Goal: Book appointment/travel/reservation

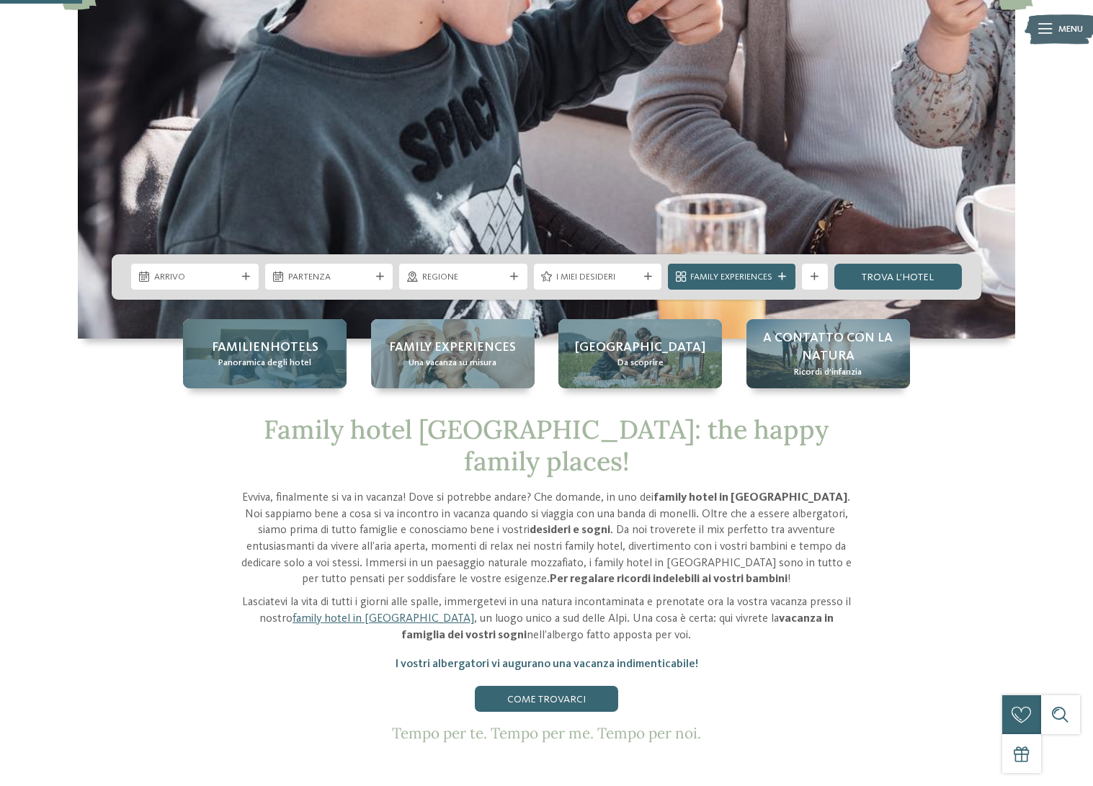
click at [264, 358] on span "Panoramica degli hotel" at bounding box center [264, 363] width 93 height 13
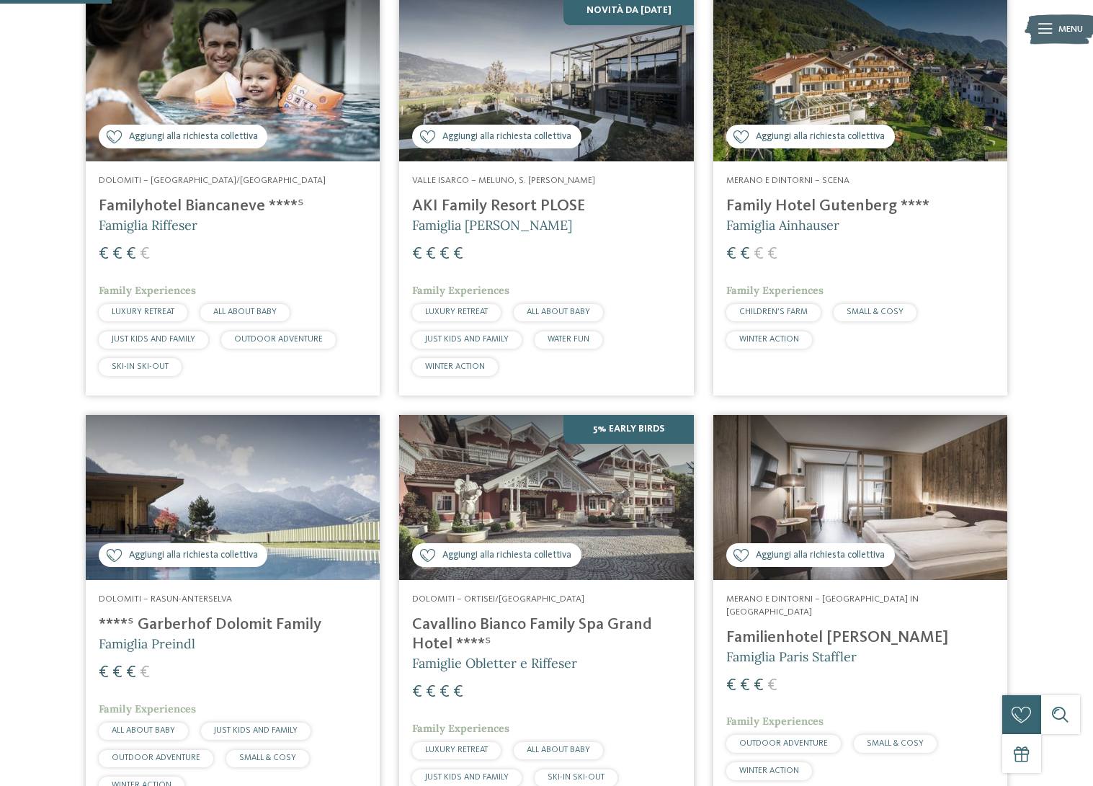
scroll to position [422, 0]
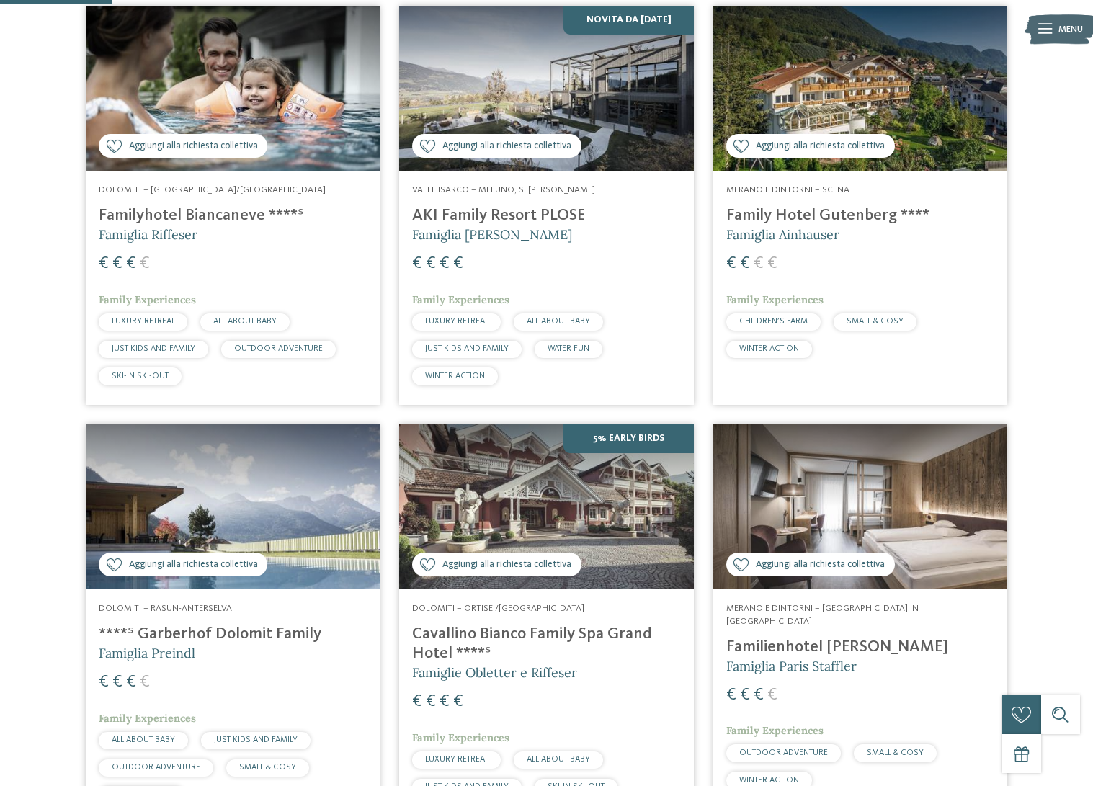
click at [197, 187] on span "Dolomiti – [GEOGRAPHIC_DATA]/[GEOGRAPHIC_DATA]" at bounding box center [212, 189] width 227 height 9
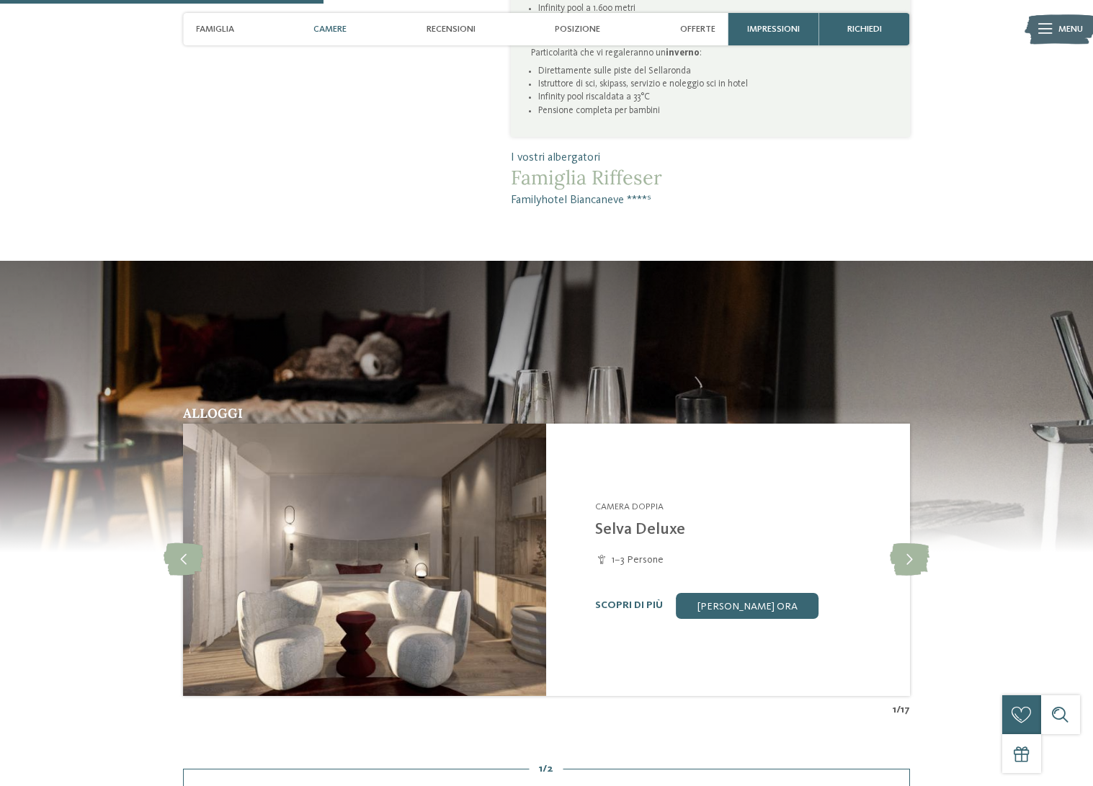
scroll to position [1026, 0]
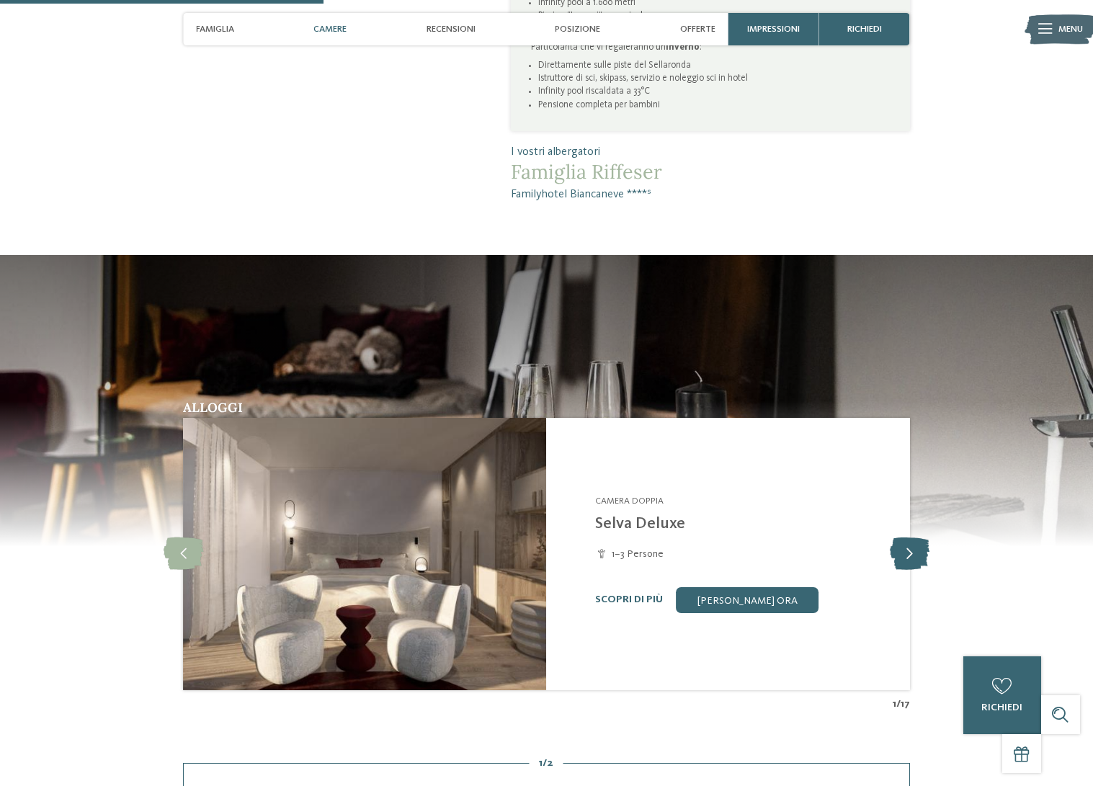
click at [911, 548] on icon at bounding box center [910, 553] width 40 height 32
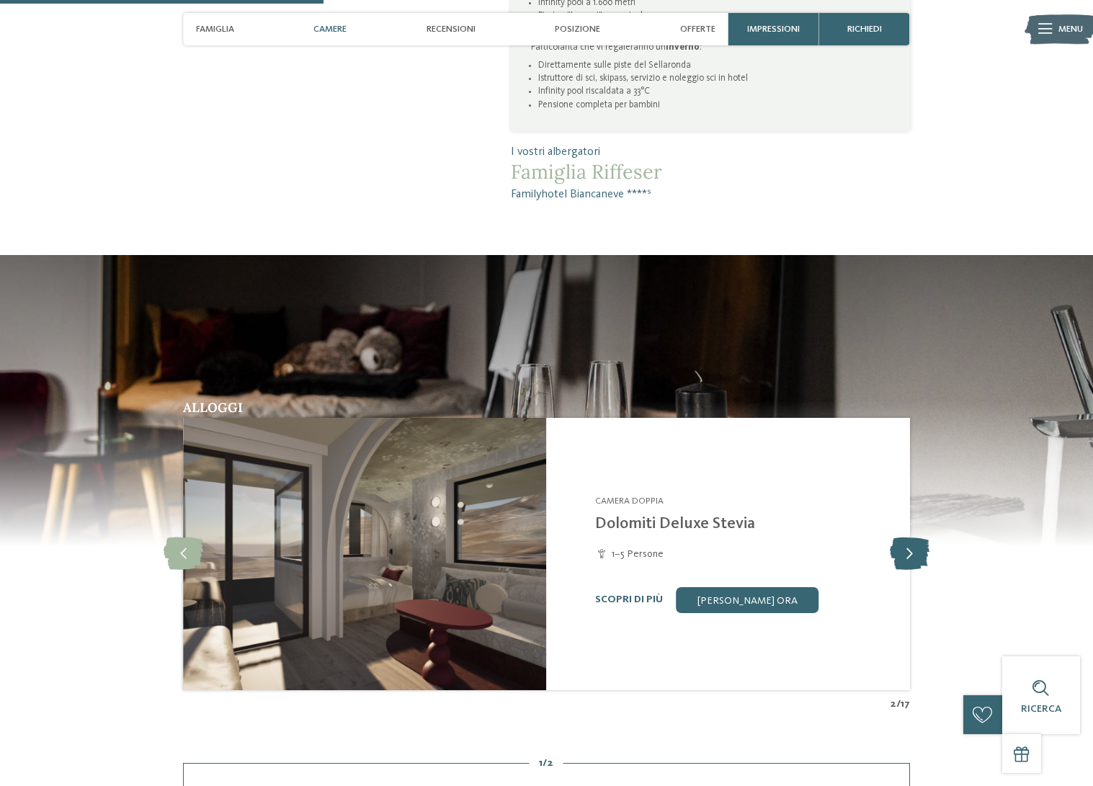
click at [911, 548] on icon at bounding box center [910, 553] width 40 height 32
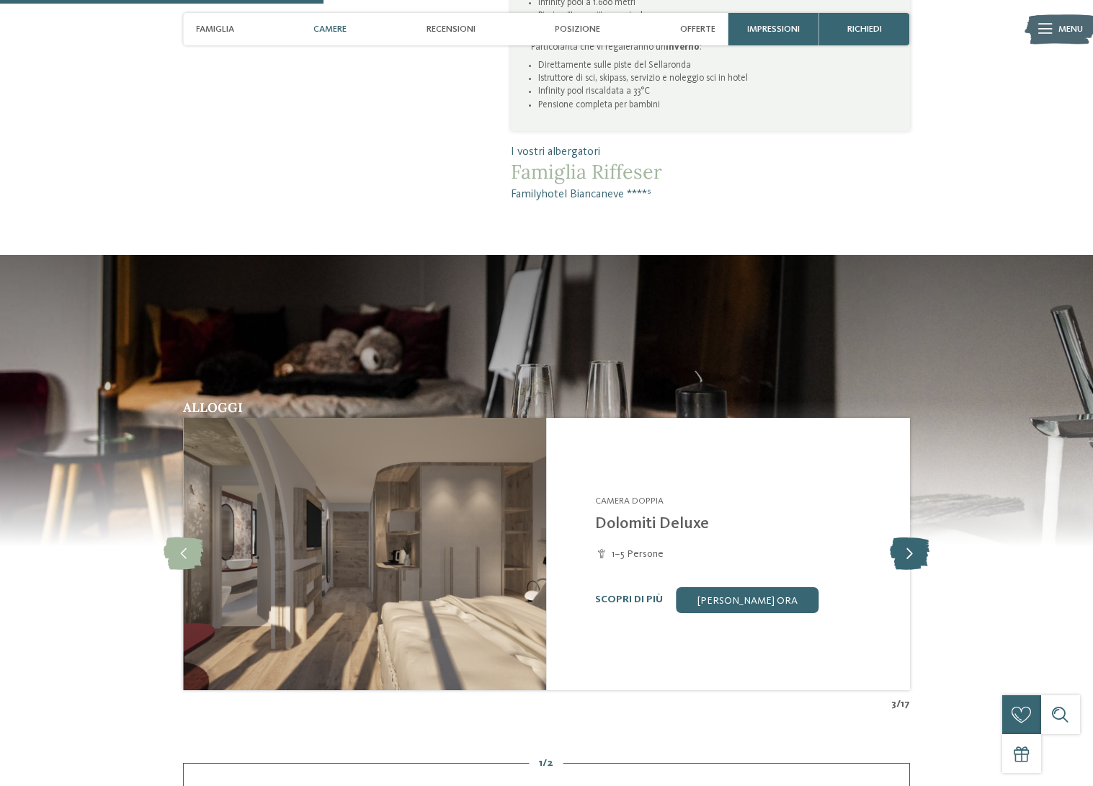
click at [911, 548] on icon at bounding box center [910, 553] width 40 height 32
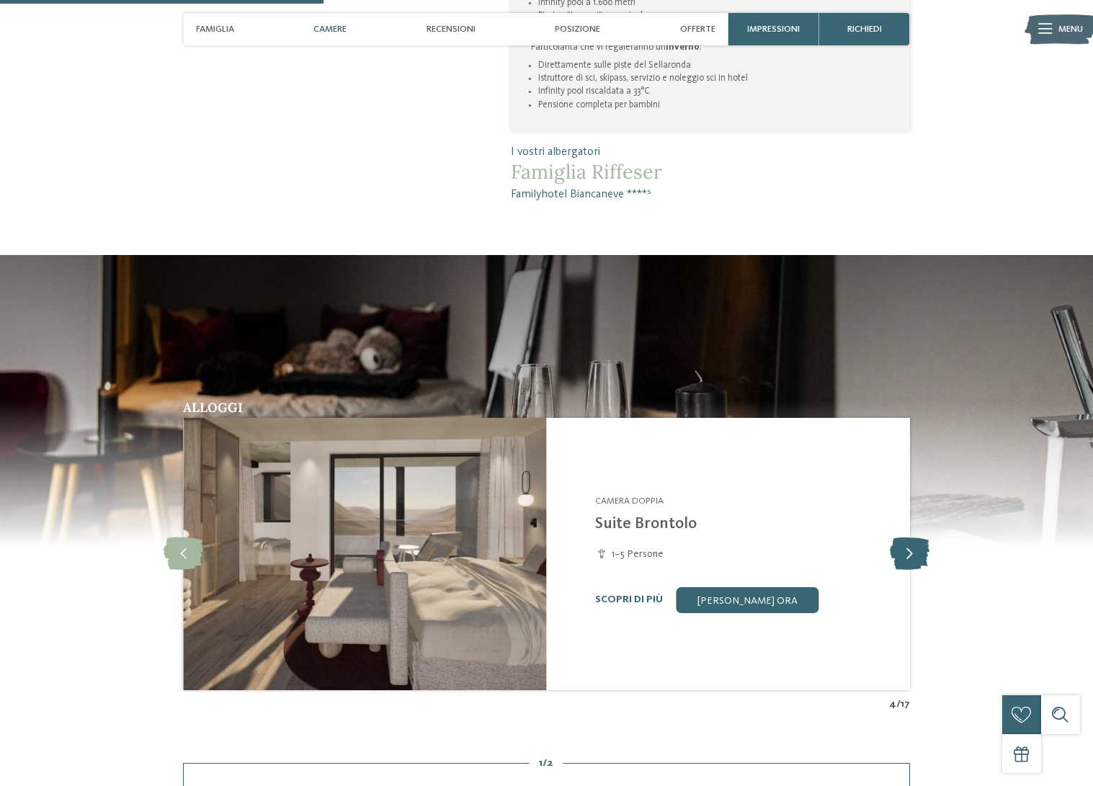
click at [911, 548] on icon at bounding box center [910, 553] width 40 height 32
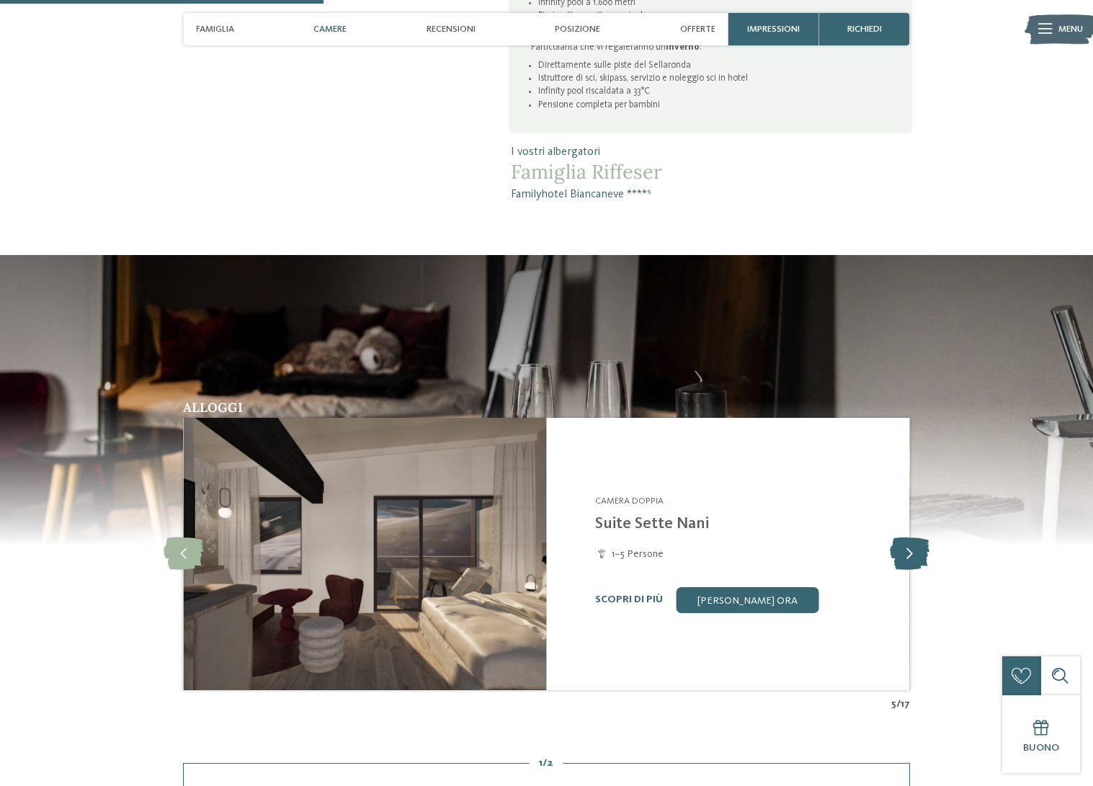
click at [911, 548] on icon at bounding box center [910, 553] width 40 height 32
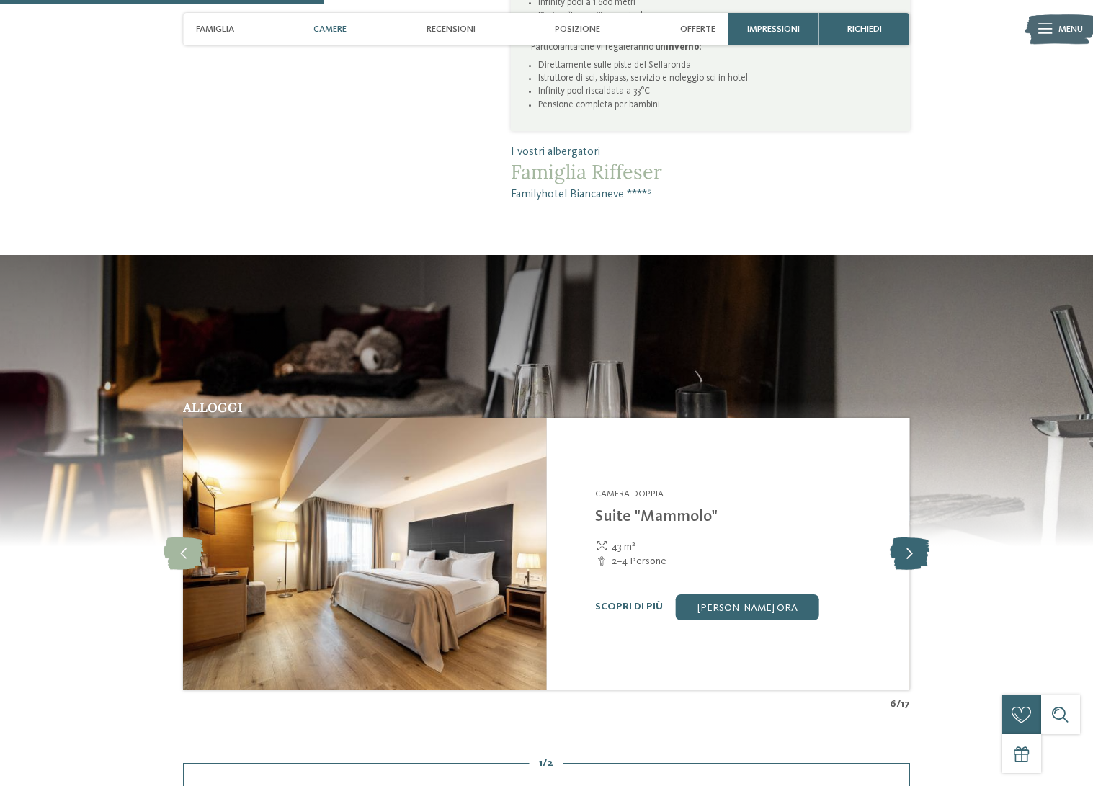
click at [911, 548] on icon at bounding box center [910, 553] width 40 height 32
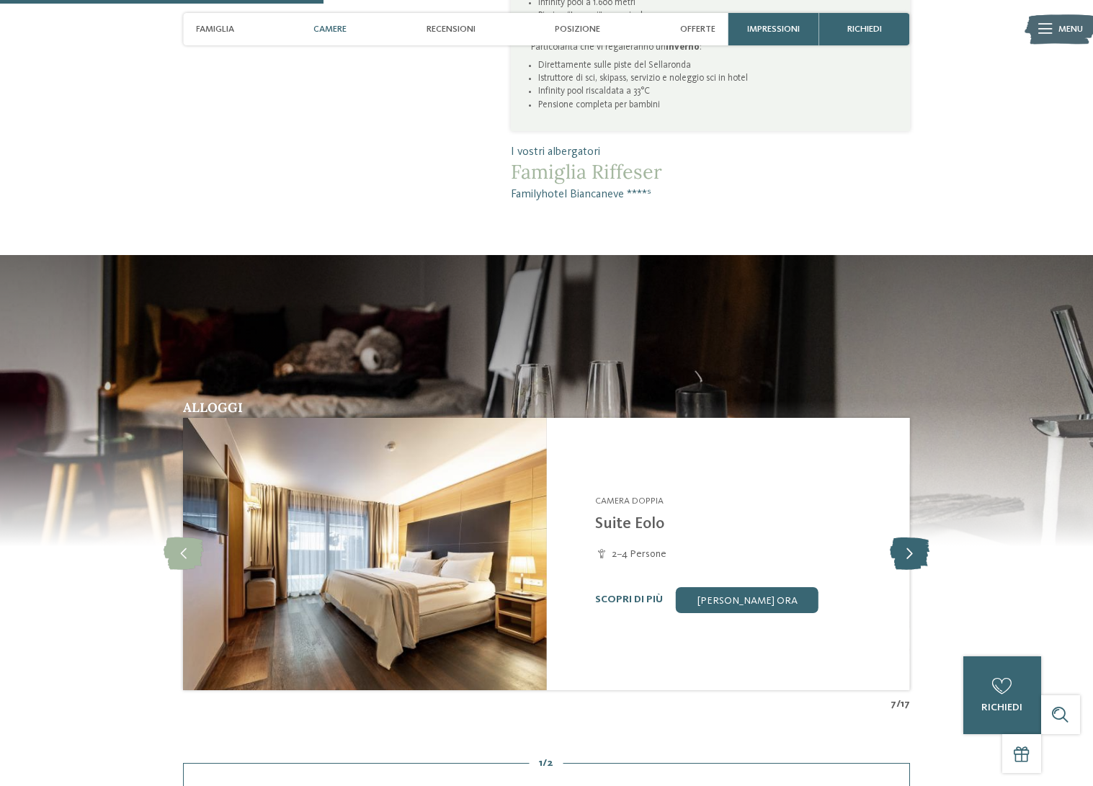
scroll to position [1026, 1]
click at [911, 548] on icon at bounding box center [910, 553] width 40 height 32
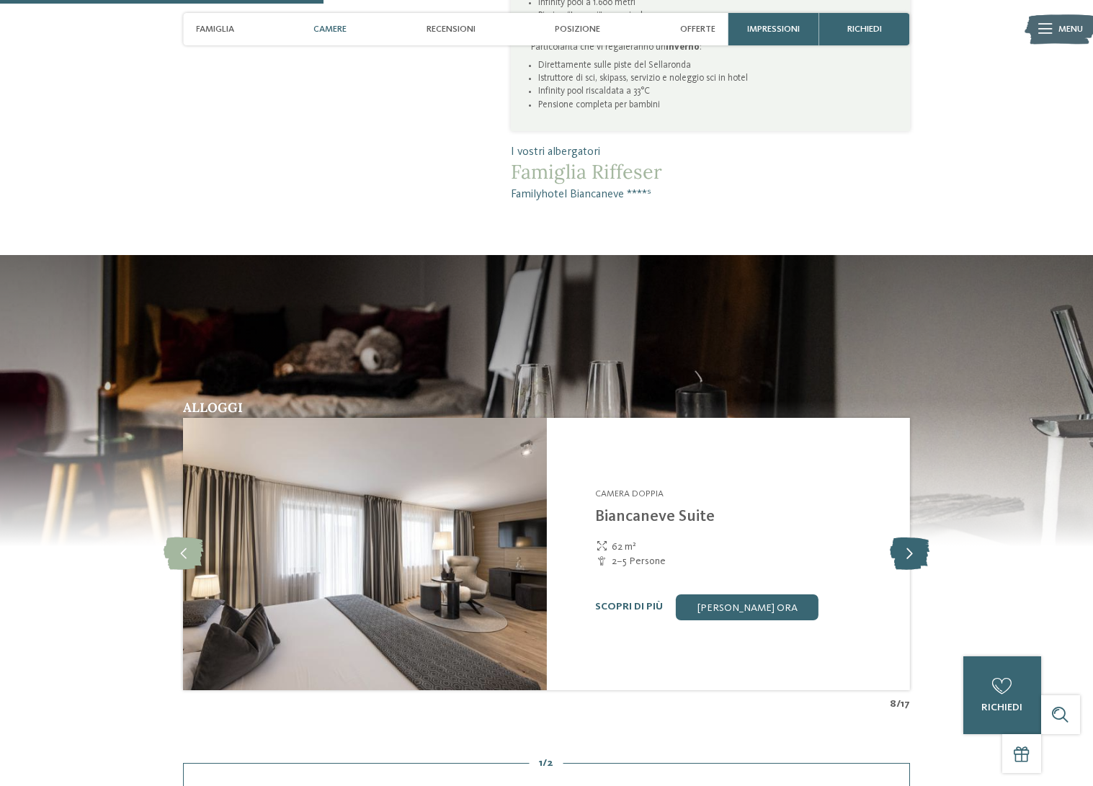
scroll to position [1026, 1]
click at [911, 548] on icon at bounding box center [910, 553] width 40 height 32
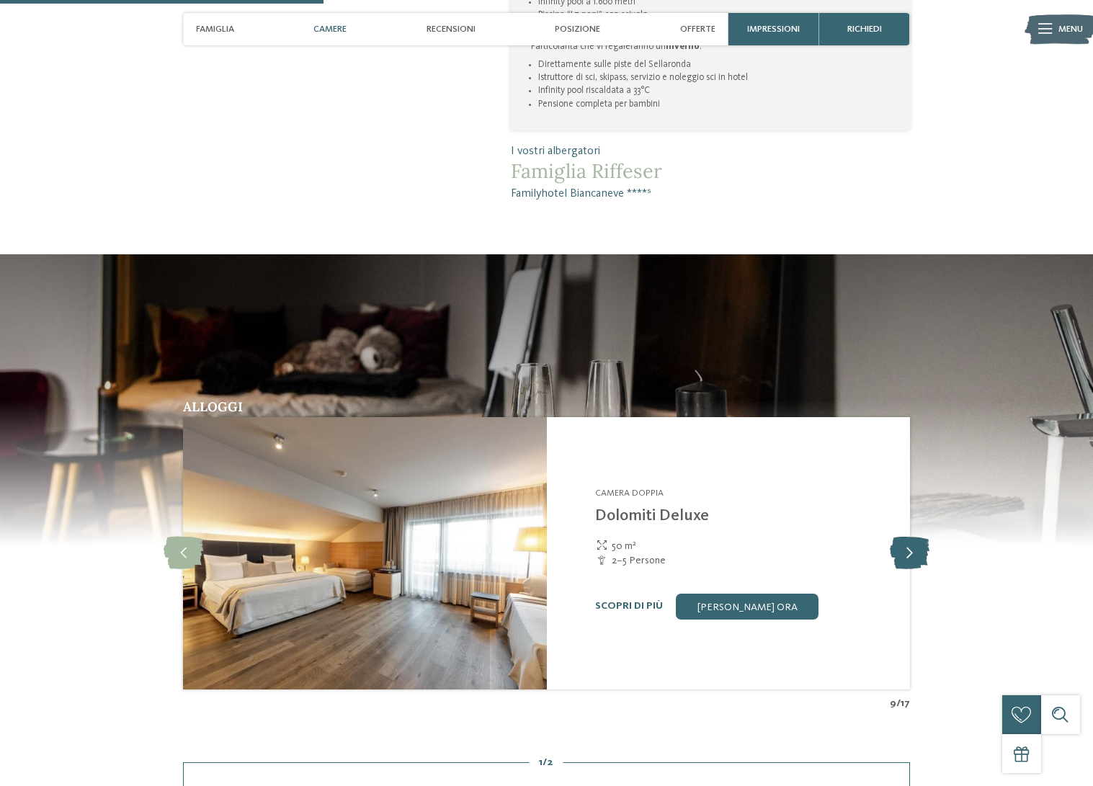
click at [911, 548] on icon at bounding box center [910, 553] width 40 height 32
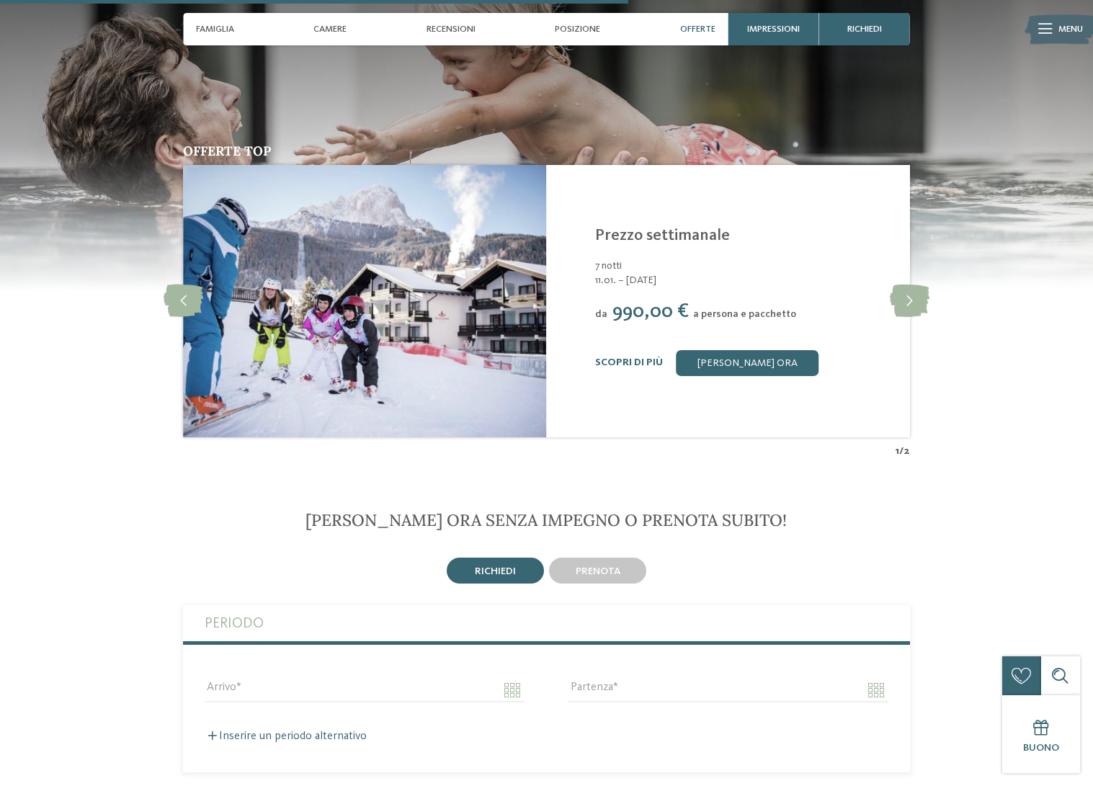
scroll to position [1983, 0]
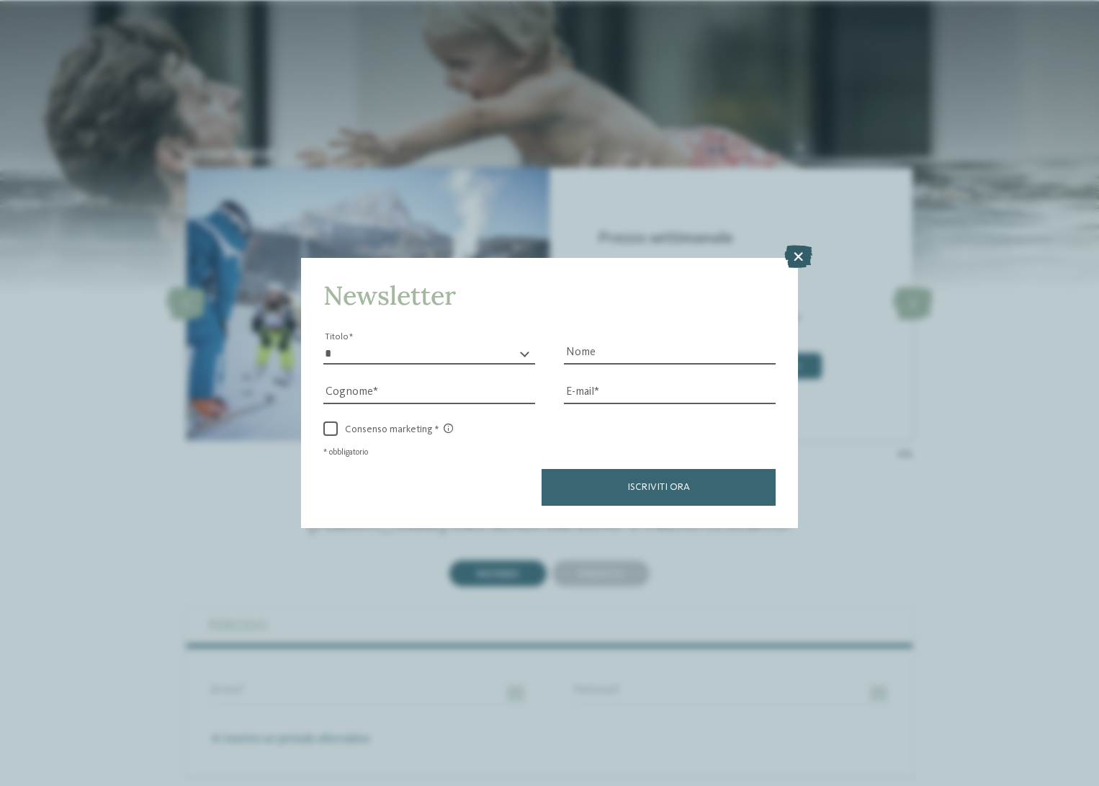
click at [803, 245] on icon at bounding box center [799, 256] width 28 height 23
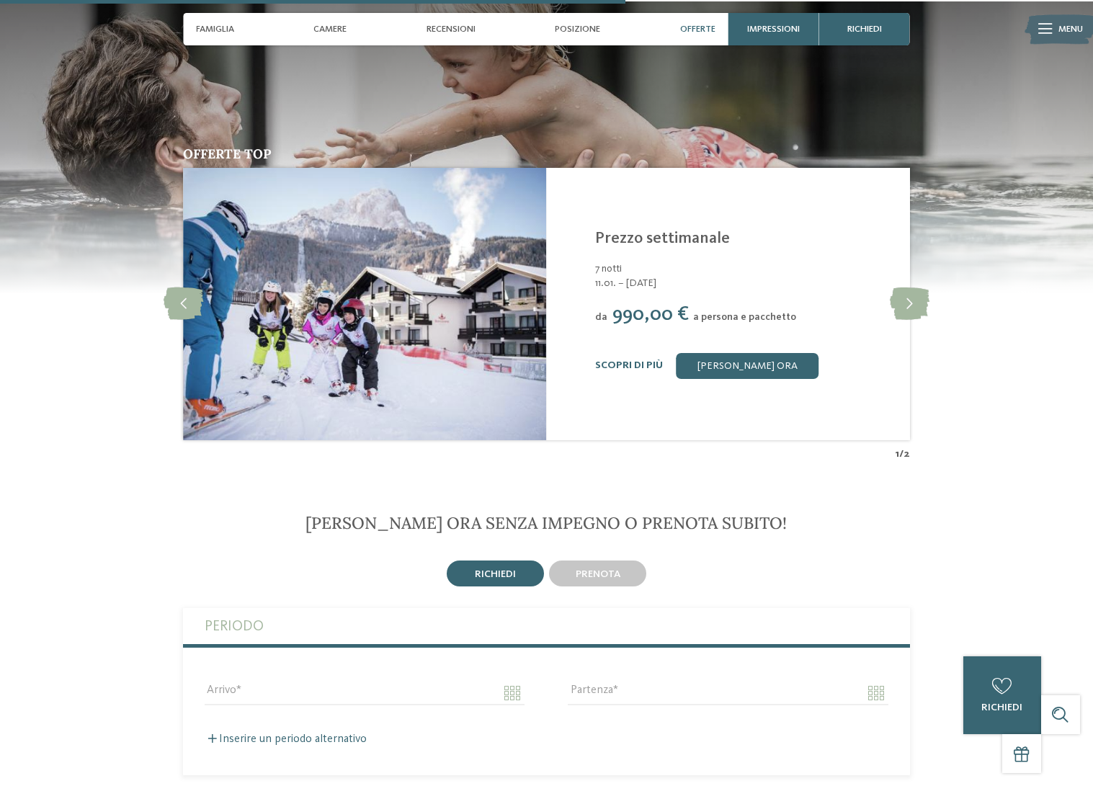
scroll to position [1986, 0]
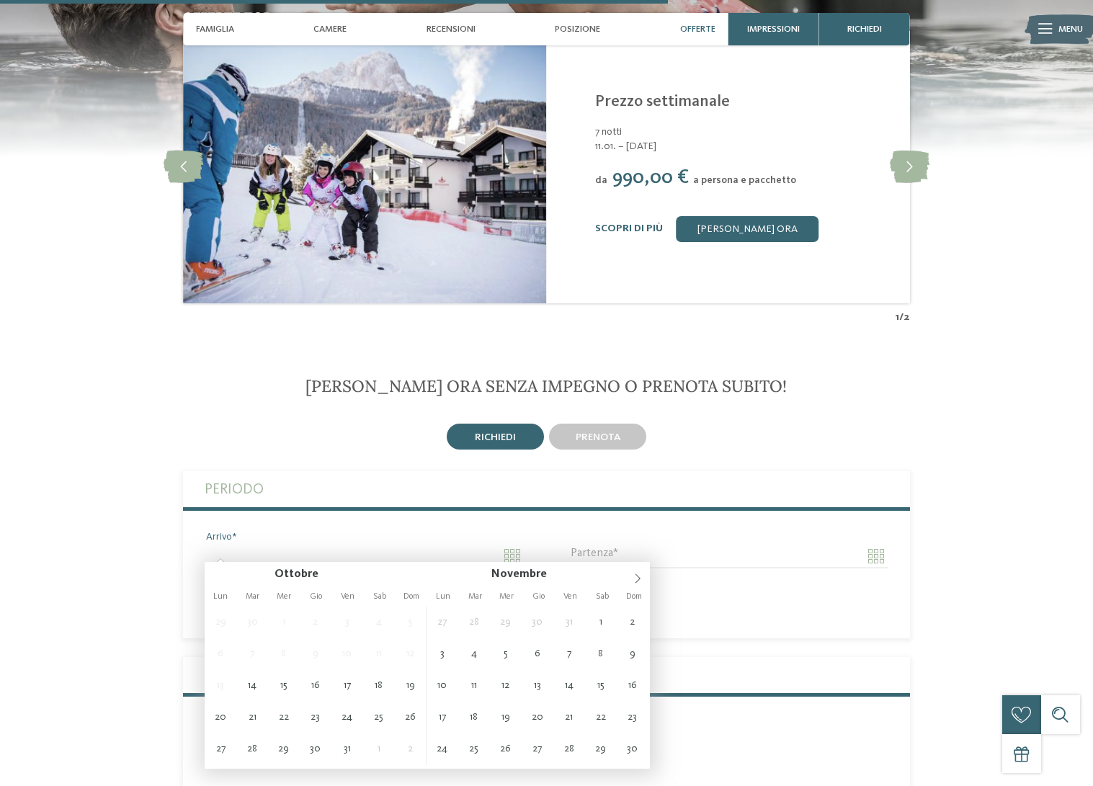
click at [519, 545] on input "Arrivo" at bounding box center [365, 556] width 320 height 24
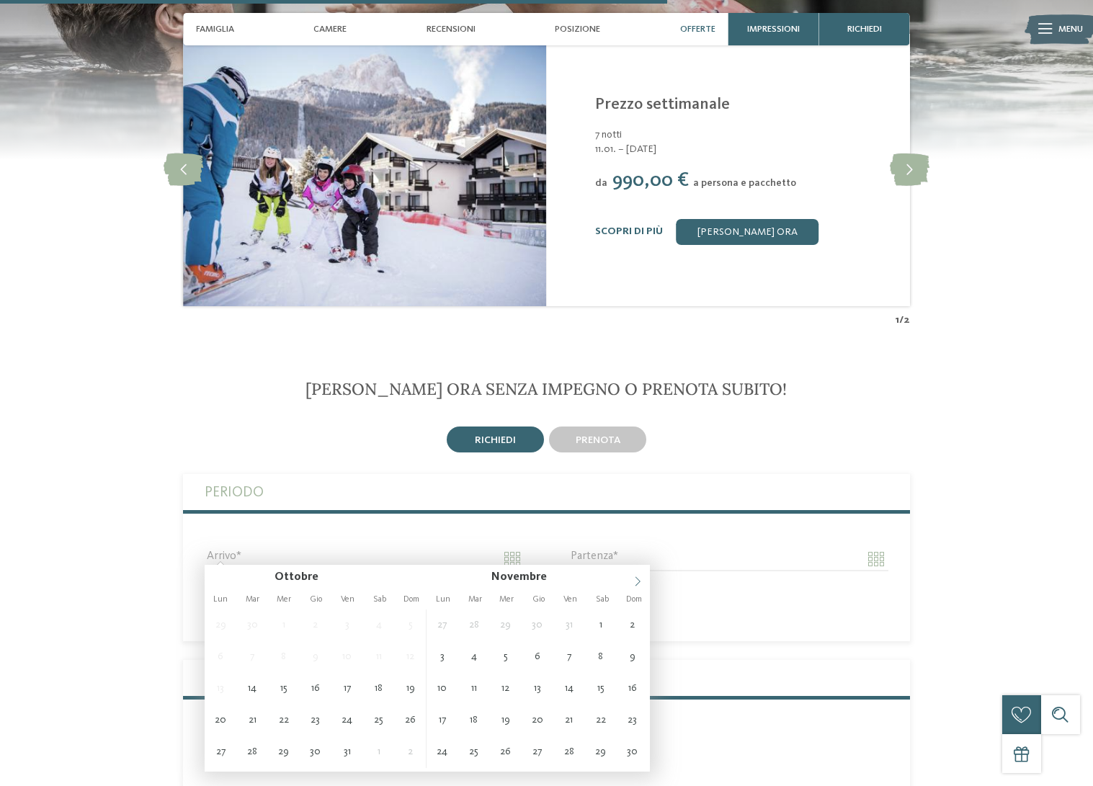
click at [643, 584] on span at bounding box center [637, 577] width 24 height 24
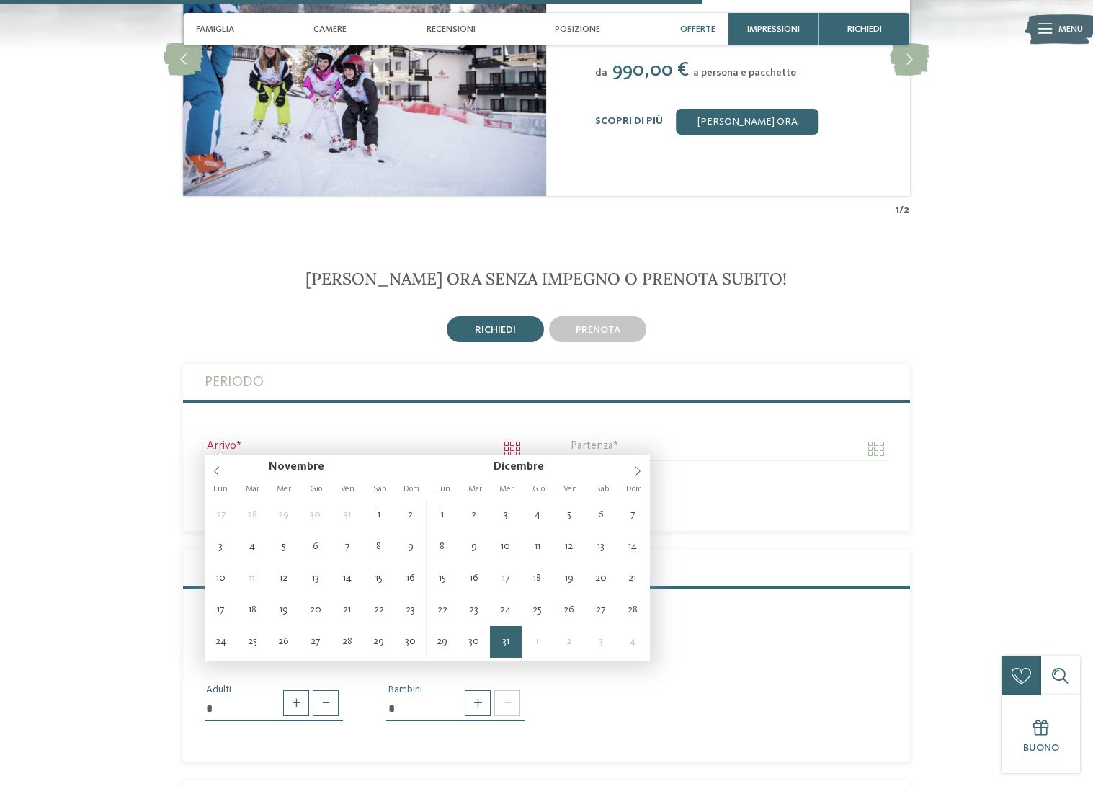
scroll to position [2229, 0]
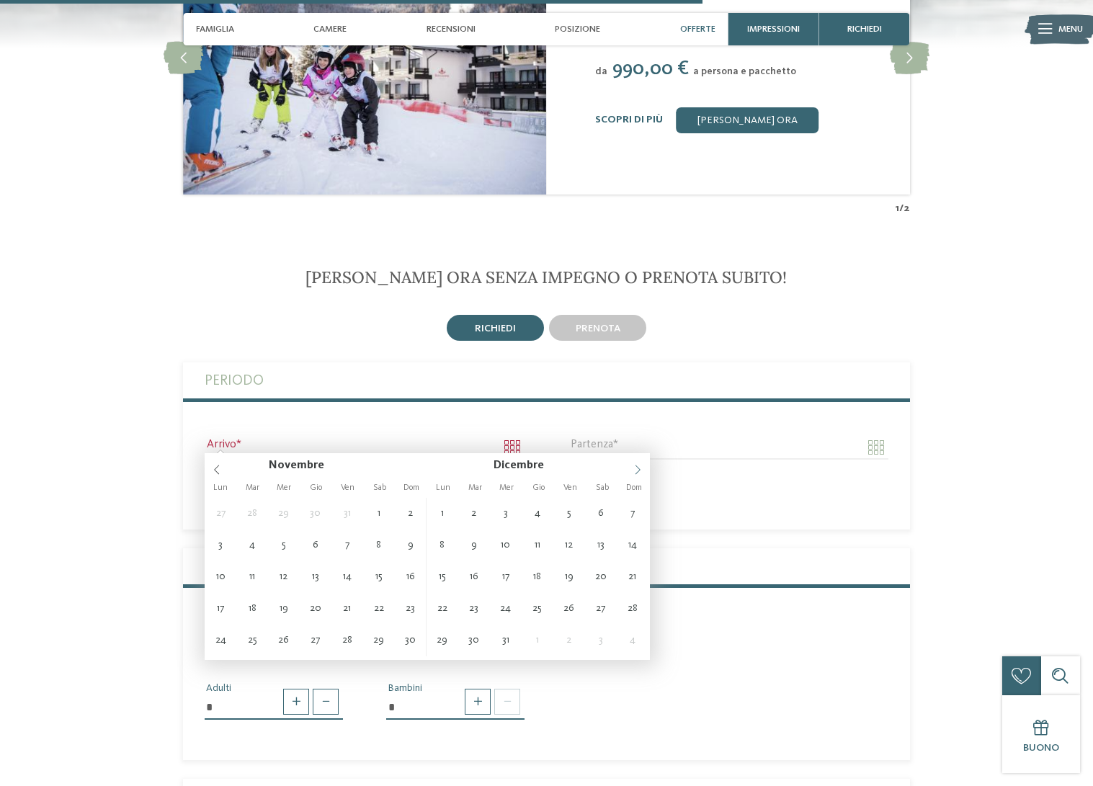
type input "****"
click at [642, 463] on span at bounding box center [637, 465] width 24 height 24
type input "**********"
type input "****"
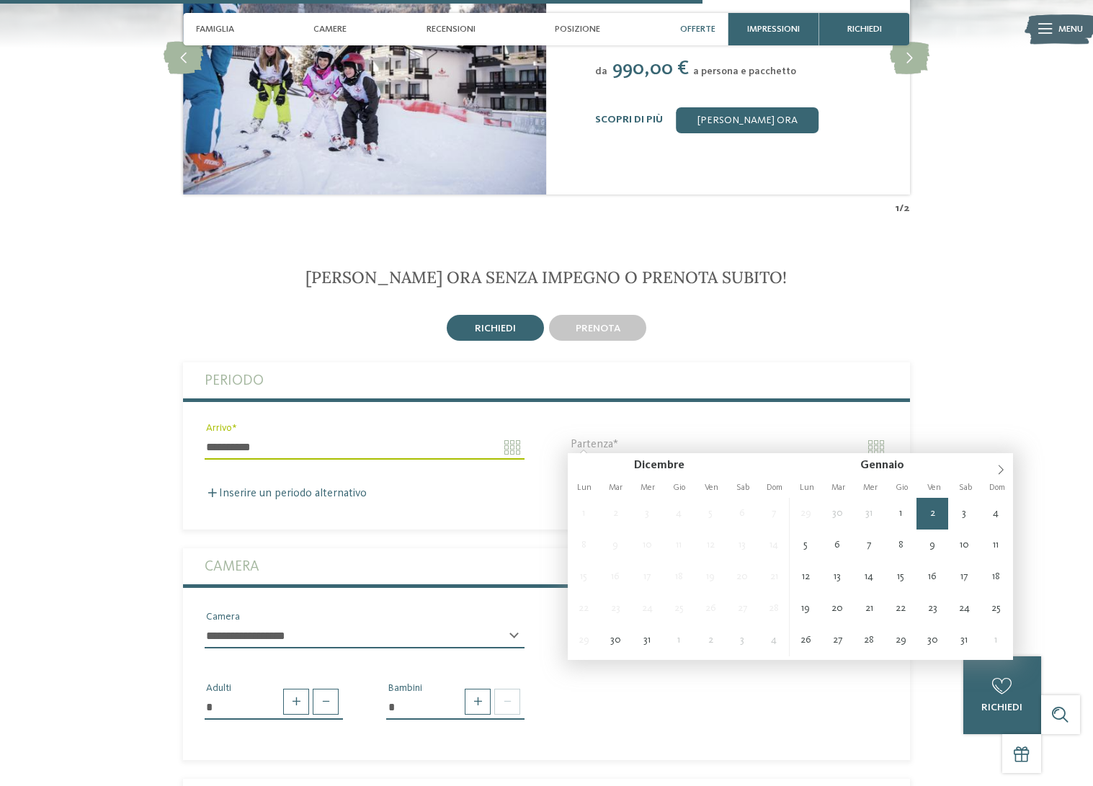
type input "**********"
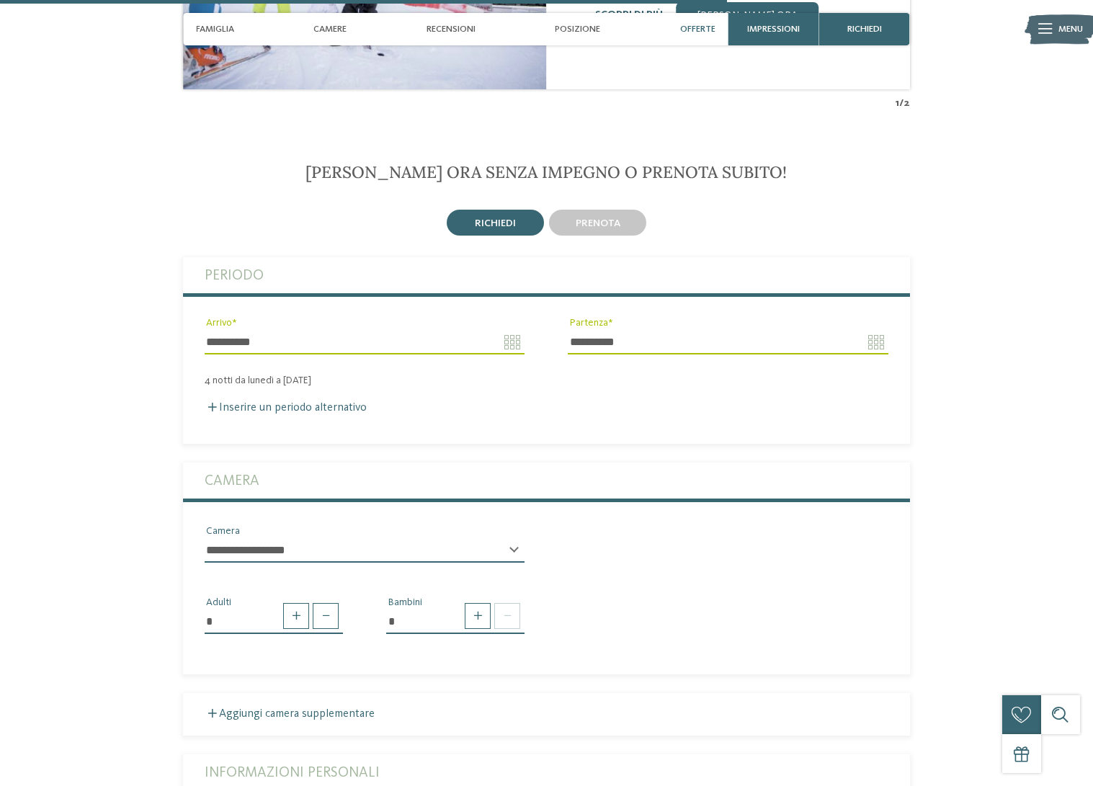
scroll to position [2342, 0]
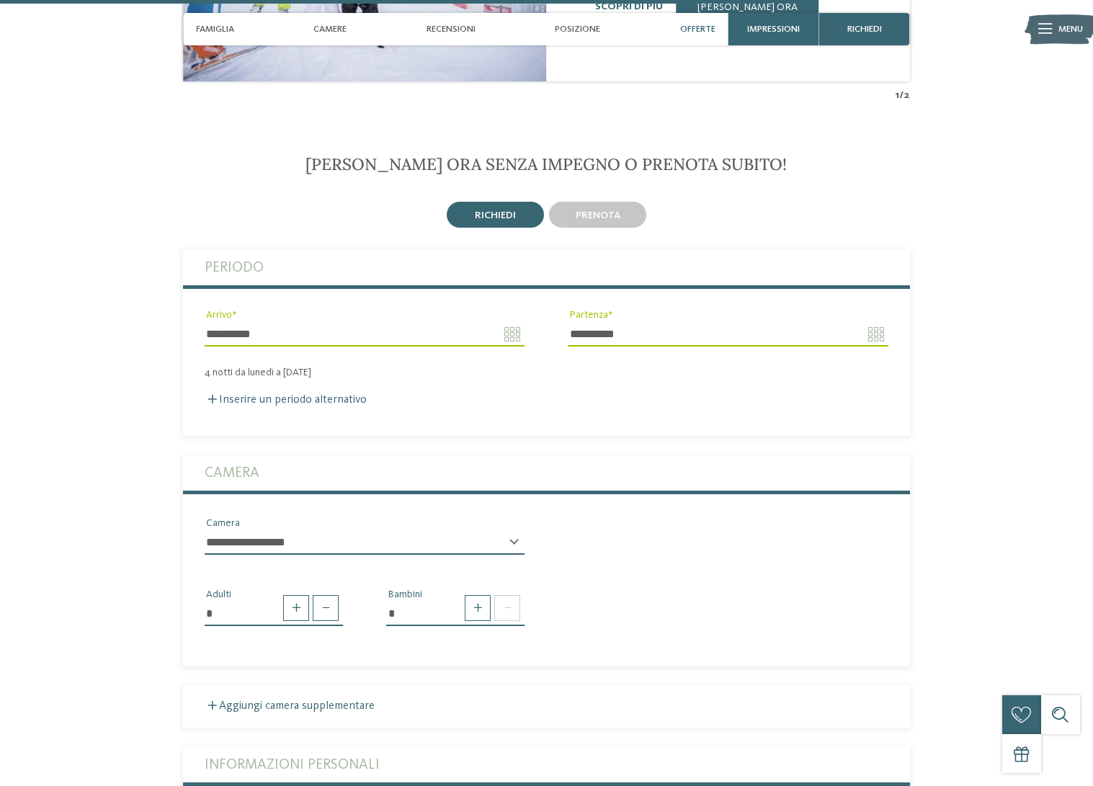
drag, startPoint x: 378, startPoint y: 514, endPoint x: 380, endPoint y: 530, distance: 16.0
click at [377, 517] on div "**********" at bounding box center [364, 541] width 363 height 50
click at [463, 606] on div at bounding box center [490, 608] width 59 height 26
click at [478, 602] on span at bounding box center [478, 608] width 26 height 26
type input "*"
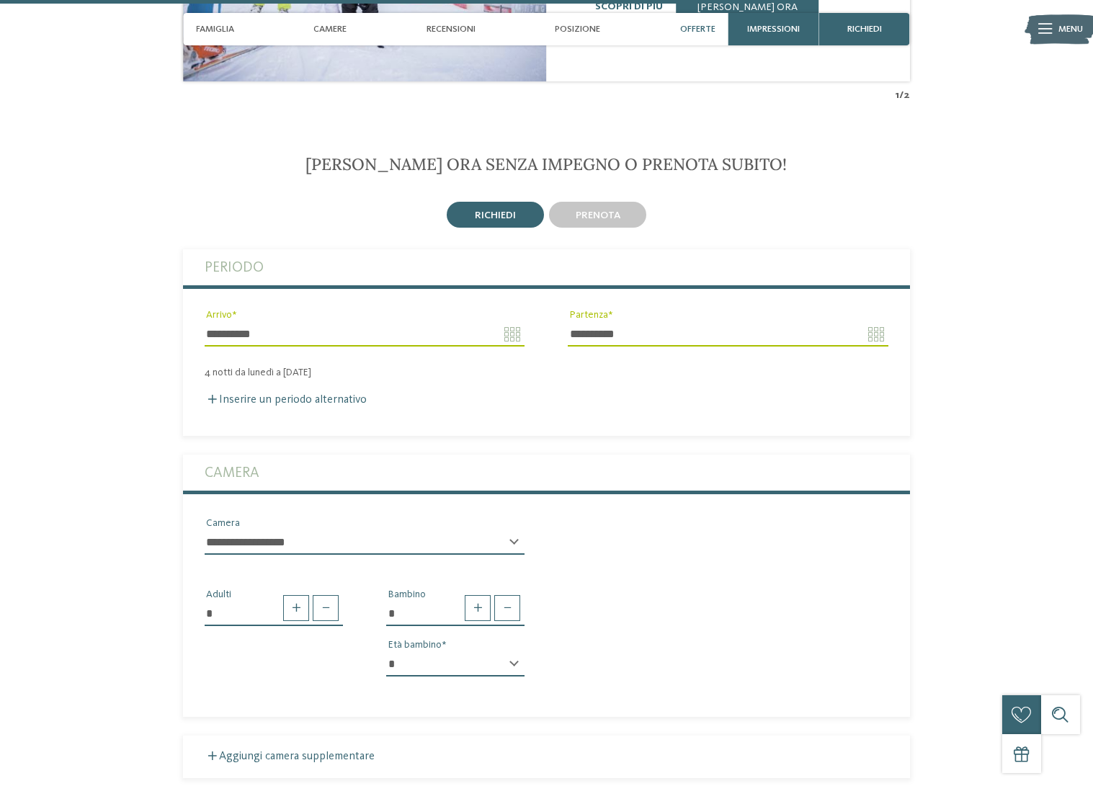
select select "*"
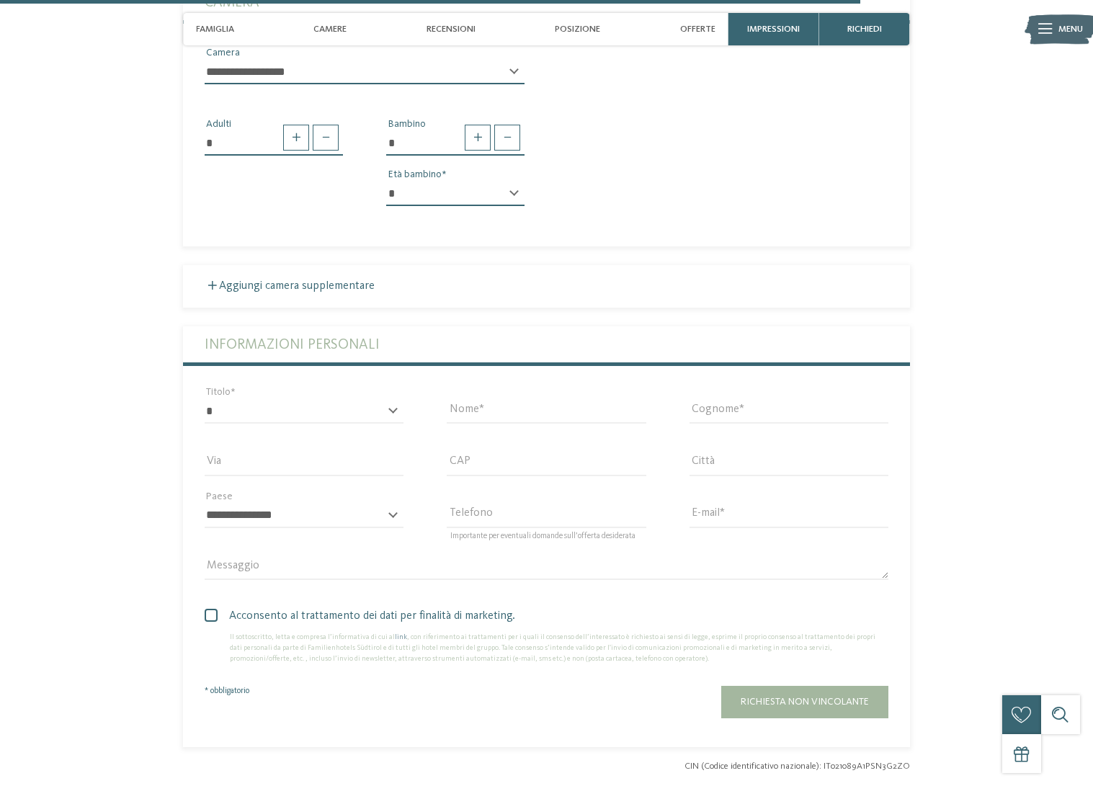
scroll to position [2817, 0]
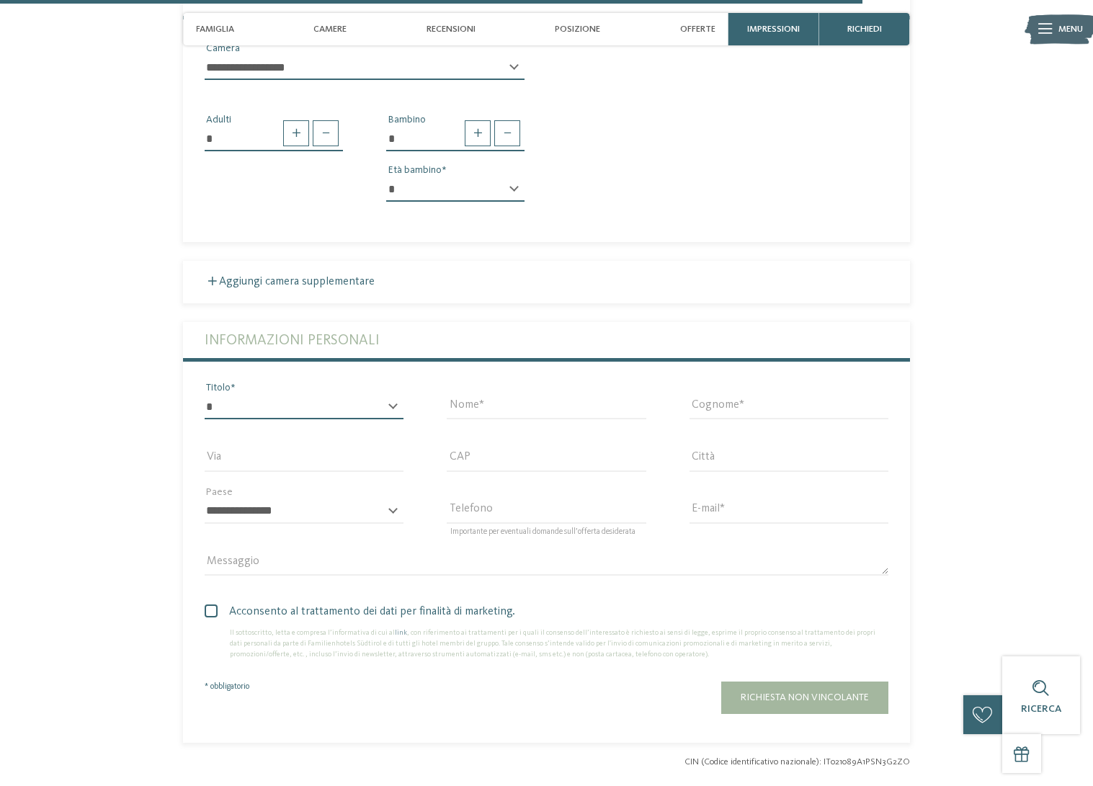
select select "*"
type input "****"
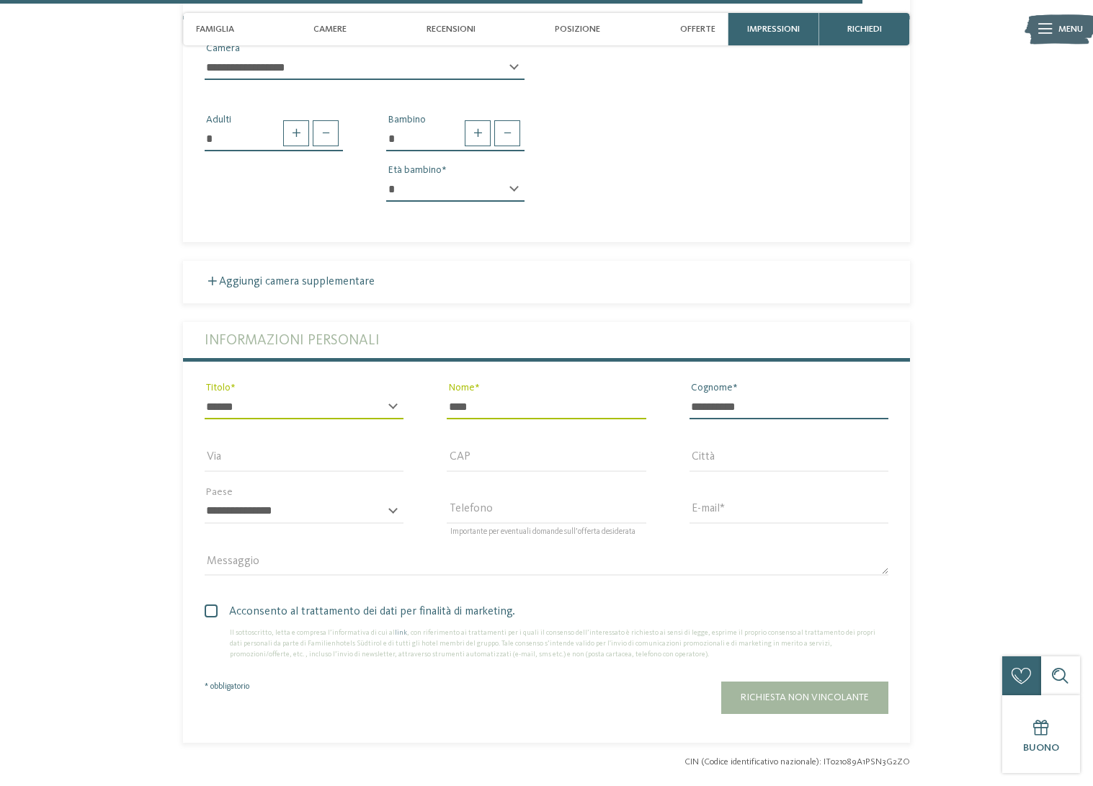
type input "**********"
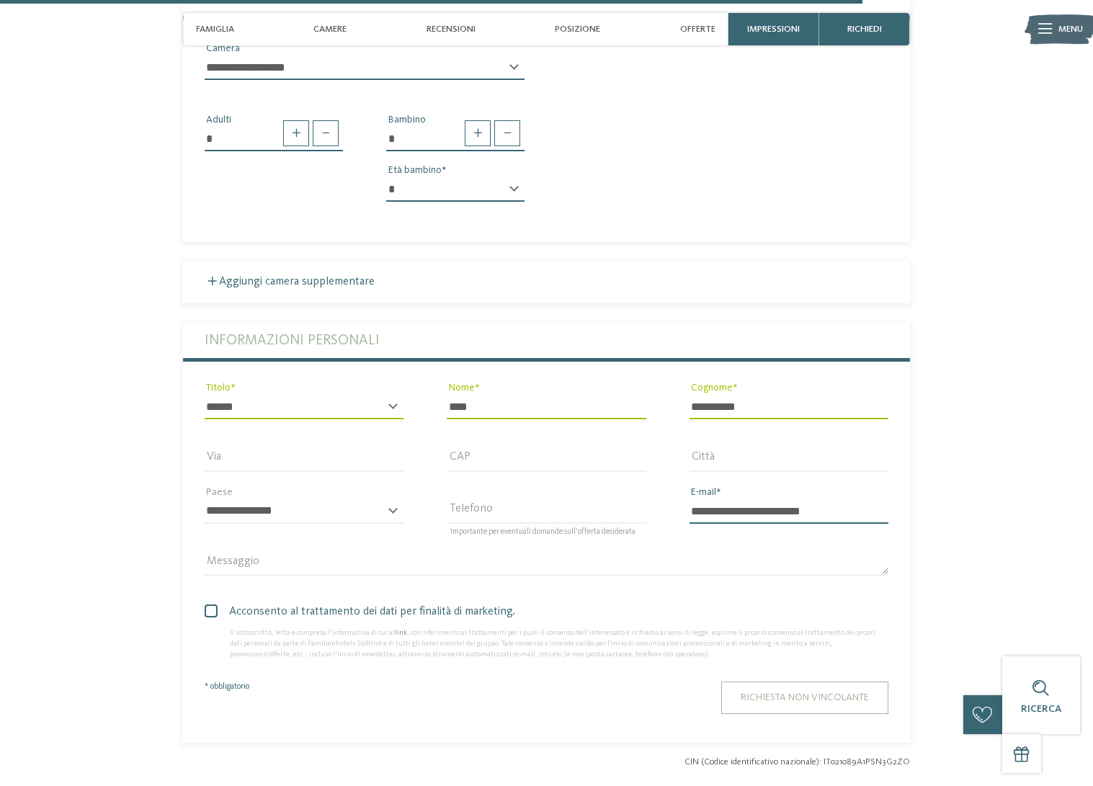
type input "**********"
click at [761, 692] on span "Richiesta non vincolante" at bounding box center [805, 697] width 128 height 10
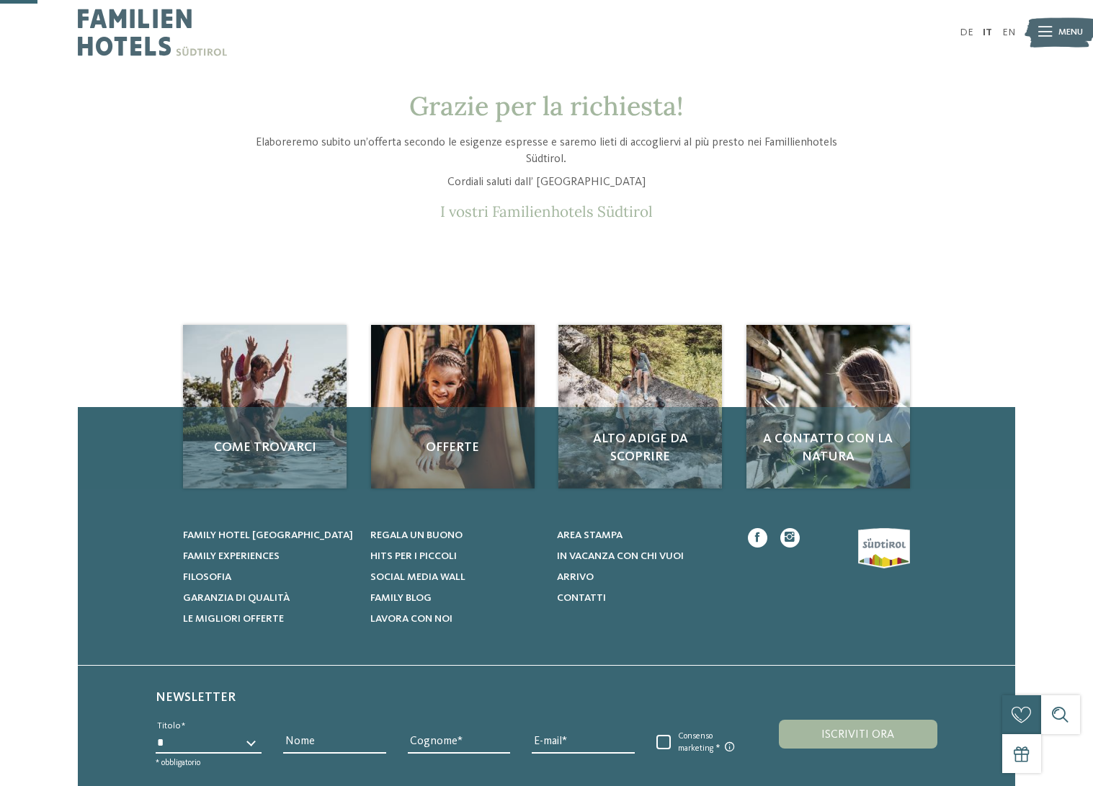
scroll to position [6, 0]
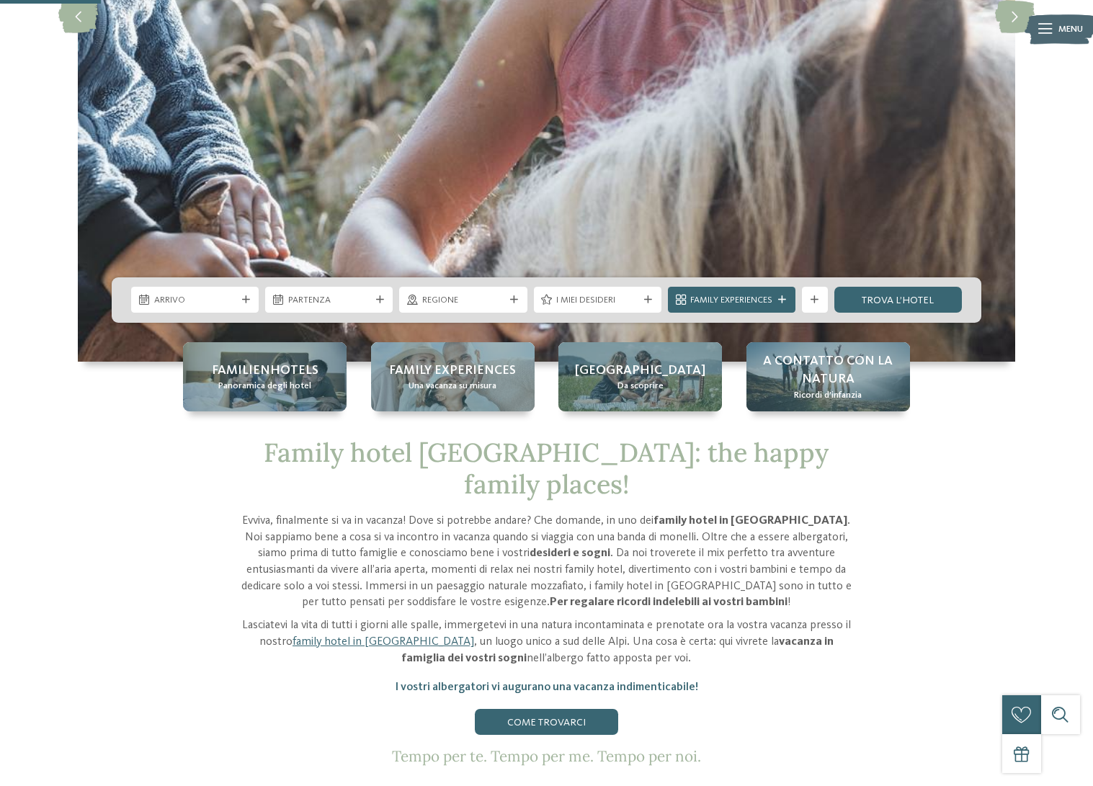
scroll to position [515, 0]
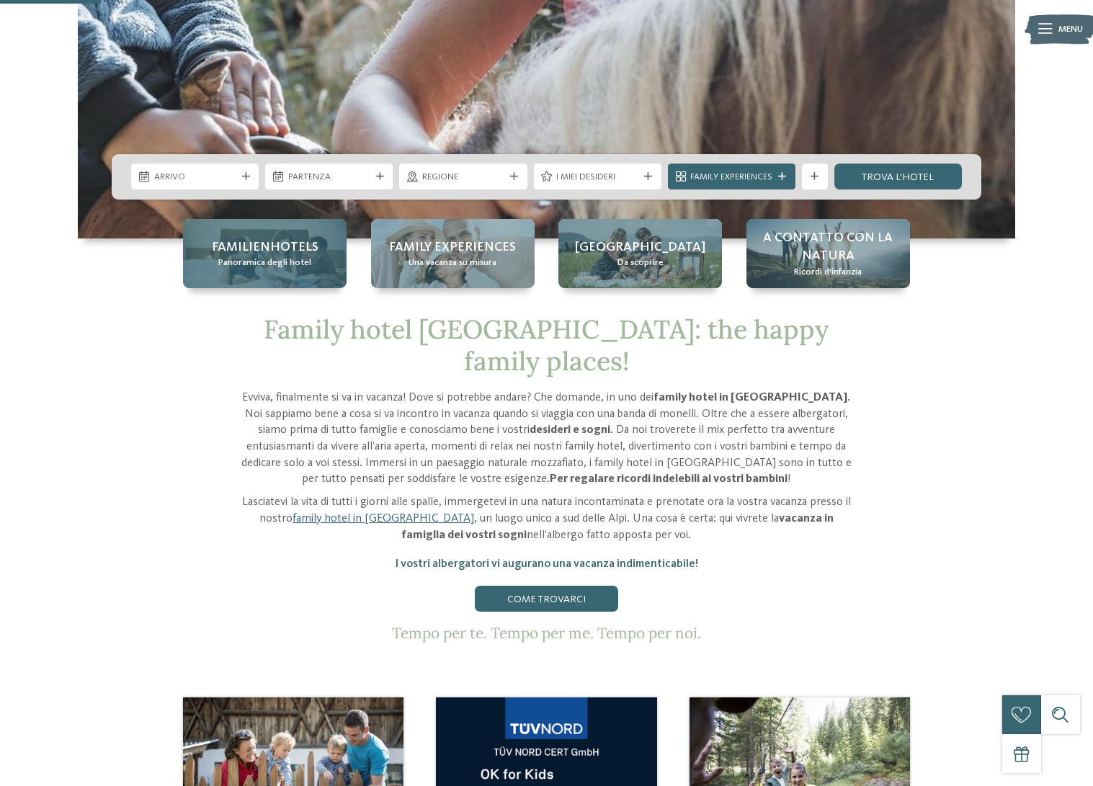
click at [267, 250] on span "Familienhotels" at bounding box center [265, 247] width 107 height 18
